Goal: Information Seeking & Learning: Learn about a topic

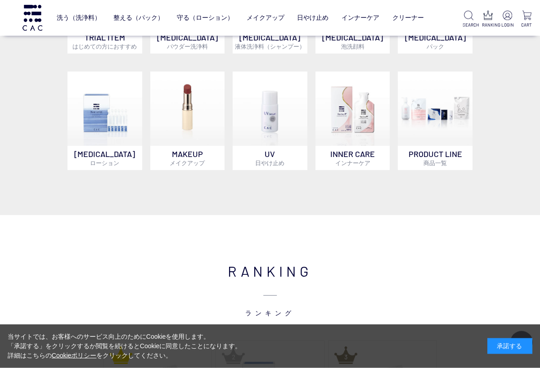
scroll to position [407, 0]
click at [443, 156] on p "PRODUCT LINE 商品一覧" at bounding box center [435, 158] width 75 height 24
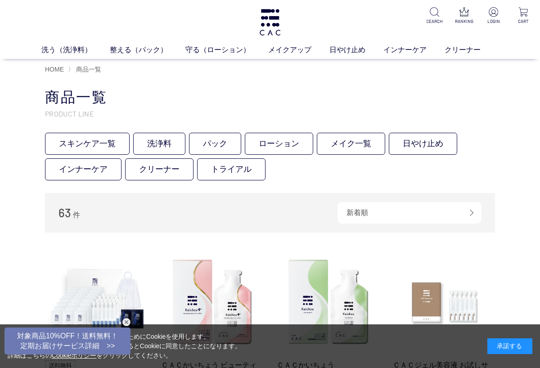
click at [349, 52] on link "日やけ止め" at bounding box center [357, 50] width 54 height 11
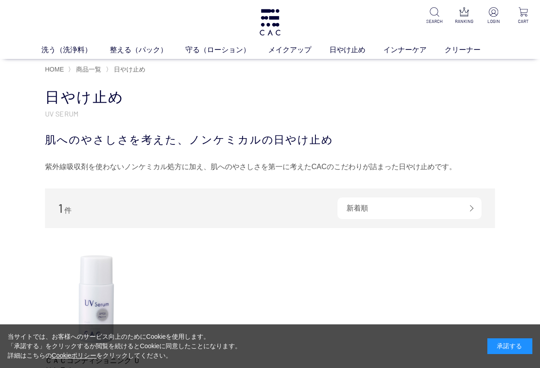
click at [207, 61] on ul "ベース アイ フェイスカラー リップ" at bounding box center [270, 67] width 432 height 22
click at [291, 49] on link "メイクアップ" at bounding box center [298, 50] width 61 height 11
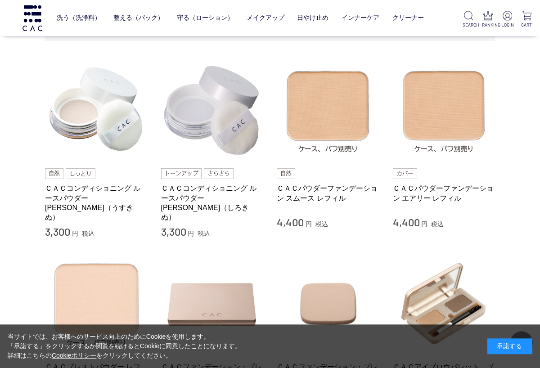
scroll to position [186, 0]
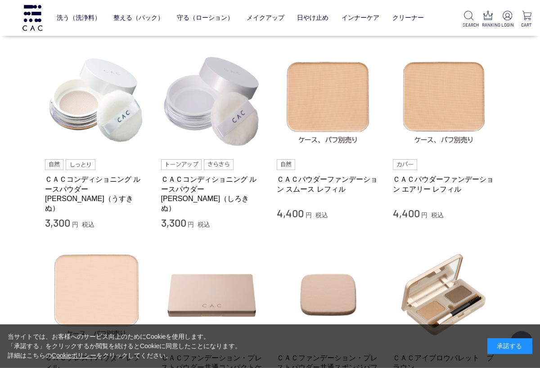
click at [90, 175] on link "ＣＡＣコンディショニング ルースパウダー [PERSON_NAME]（うすきぬ）" at bounding box center [96, 194] width 103 height 38
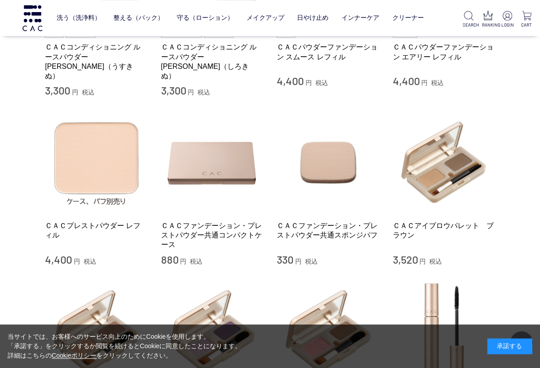
scroll to position [321, 0]
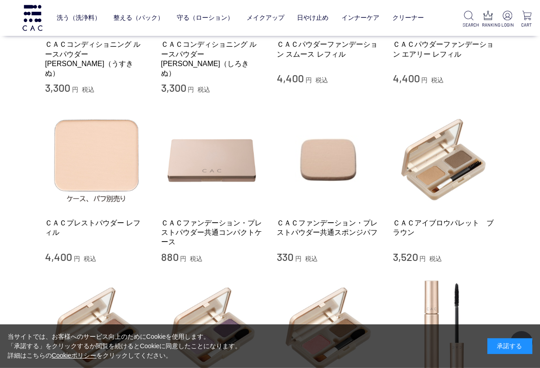
click at [206, 153] on img at bounding box center [212, 159] width 103 height 103
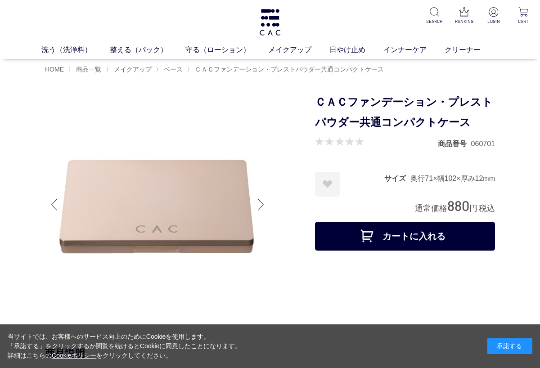
click at [266, 203] on div at bounding box center [261, 205] width 18 height 36
click at [270, 202] on div at bounding box center [261, 205] width 18 height 36
click at [262, 204] on div at bounding box center [261, 205] width 18 height 36
click at [262, 209] on div at bounding box center [261, 205] width 18 height 36
click at [214, 70] on link "ベース" at bounding box center [208, 66] width 19 height 7
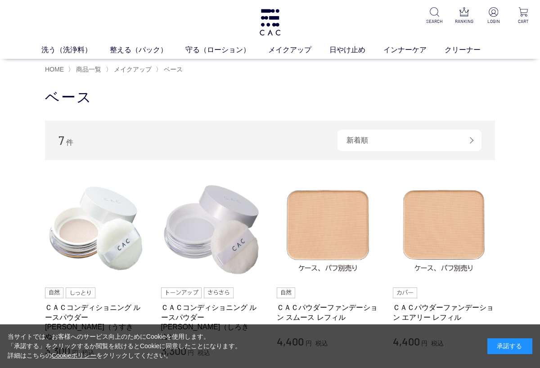
click at [286, 54] on link "メイクアップ" at bounding box center [298, 50] width 61 height 11
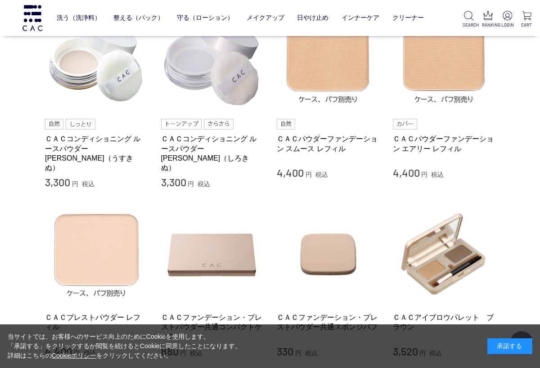
scroll to position [227, 0]
